Goal: Task Accomplishment & Management: Use online tool/utility

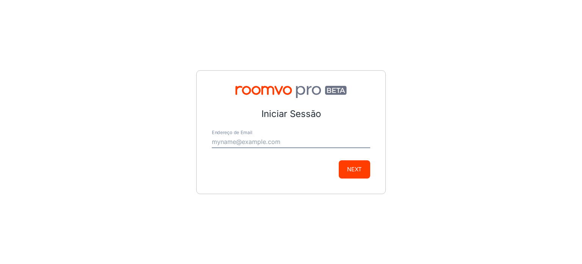
click at [255, 144] on input "Endereço de Email" at bounding box center [291, 142] width 159 height 12
type input "[EMAIL_ADDRESS][DOMAIN_NAME]"
click at [359, 173] on button "Next" at bounding box center [354, 169] width 31 height 18
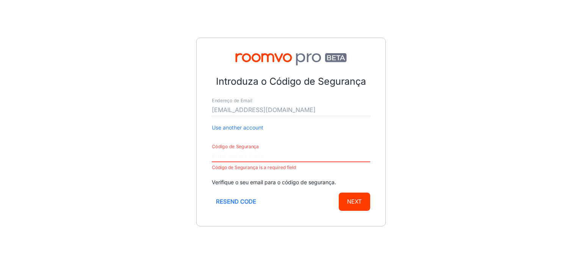
paste input "274009"
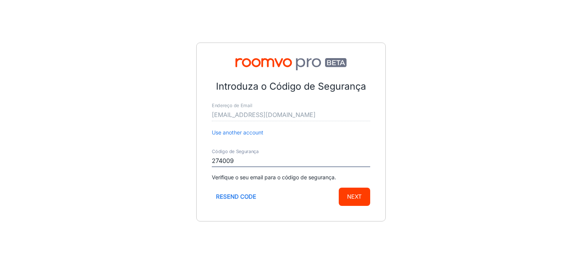
type input "274009"
click at [354, 198] on button "Next" at bounding box center [354, 196] width 31 height 18
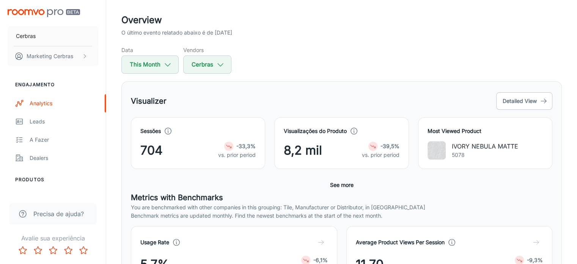
scroll to position [38, 0]
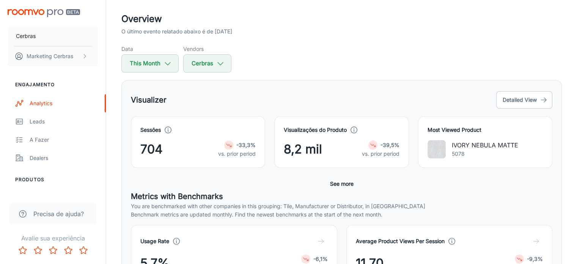
click at [379, 144] on div "-39,5%" at bounding box center [381, 144] width 38 height 9
click at [388, 146] on strong "-39,5%" at bounding box center [389, 144] width 19 height 6
click at [242, 147] on strong "-33,3%" at bounding box center [245, 144] width 19 height 6
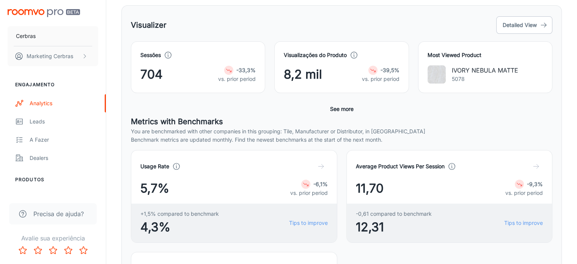
scroll to position [114, 0]
